Goal: Task Accomplishment & Management: Use online tool/utility

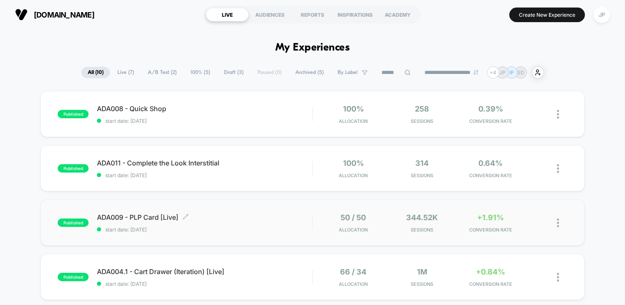
click at [250, 220] on span "ADA009 - PLP Card [Live] Click to edit experience details" at bounding box center [204, 217] width 215 height 8
